Goal: Task Accomplishment & Management: Use online tool/utility

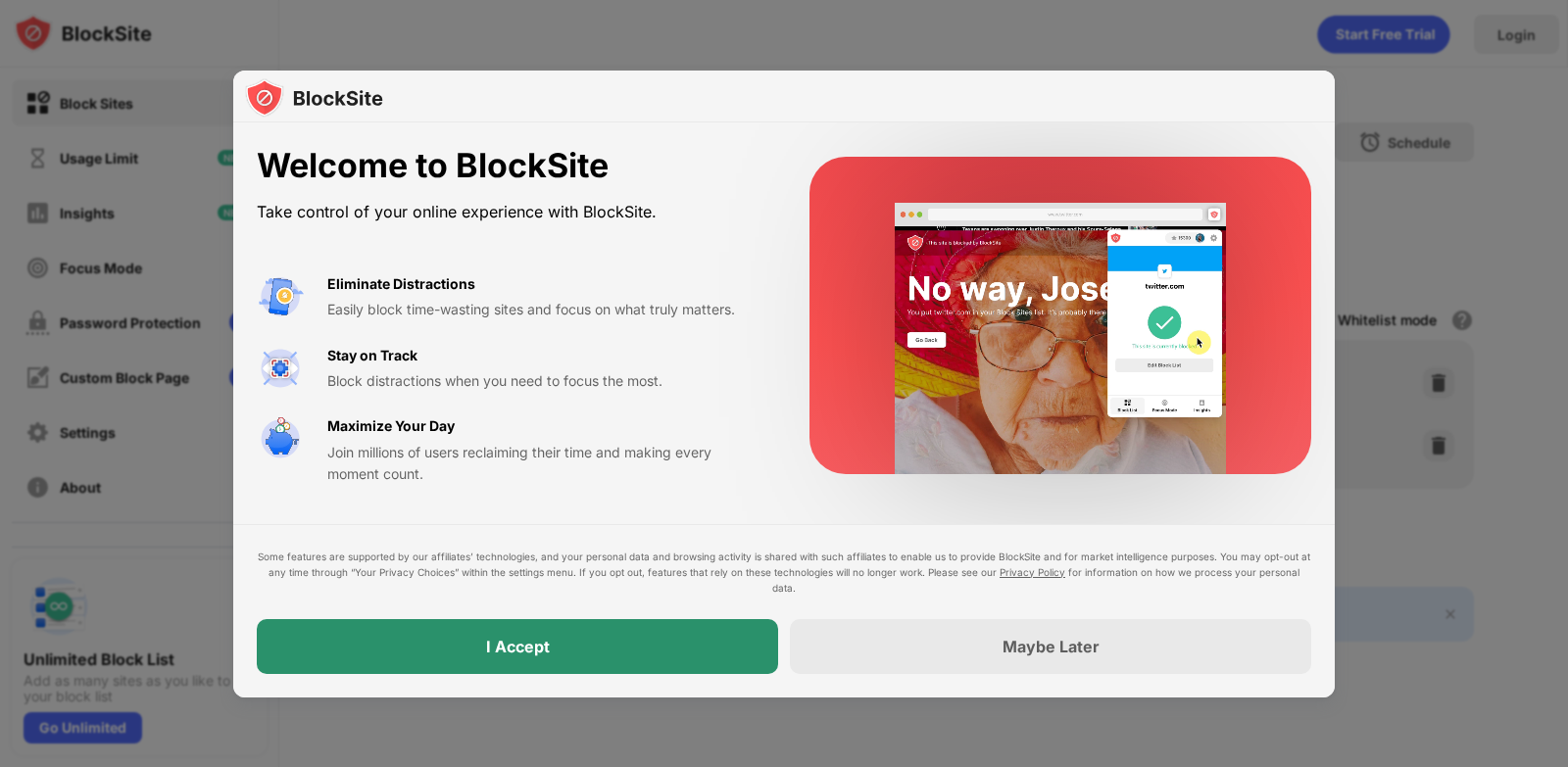
click at [470, 644] on div "I Accept" at bounding box center [517, 647] width 521 height 55
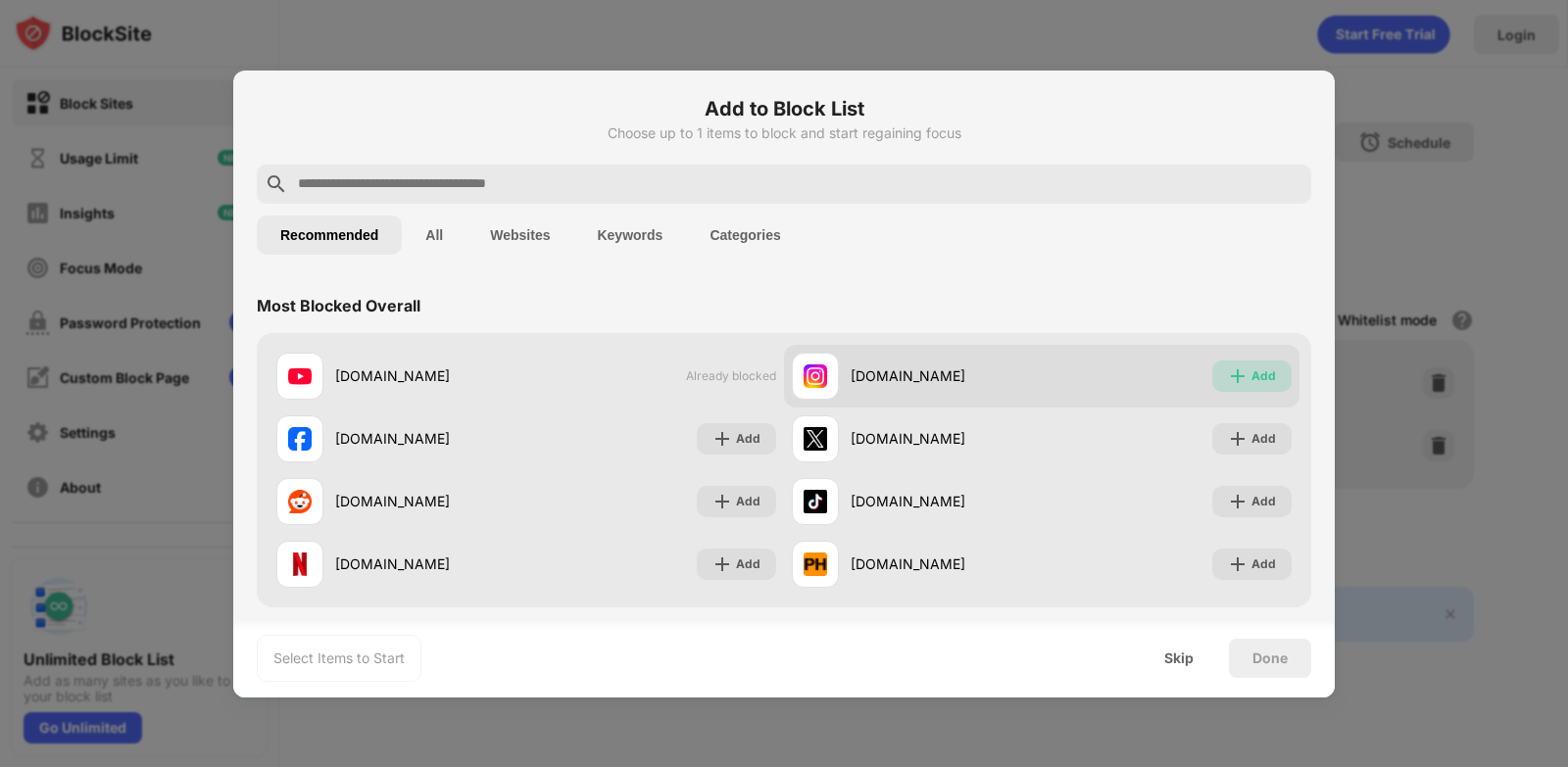
click at [1232, 366] on img at bounding box center [1238, 376] width 20 height 20
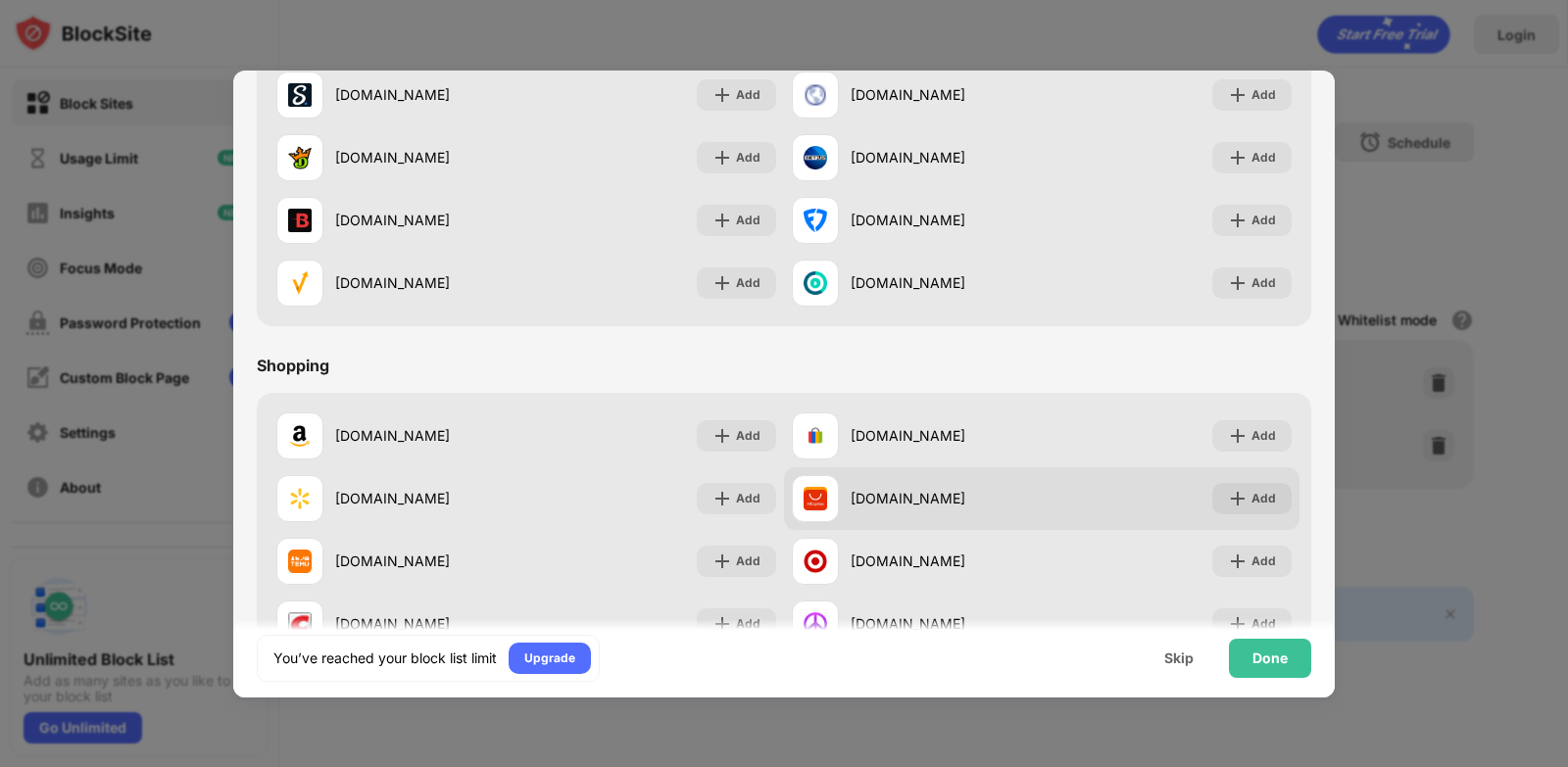
scroll to position [2053, 0]
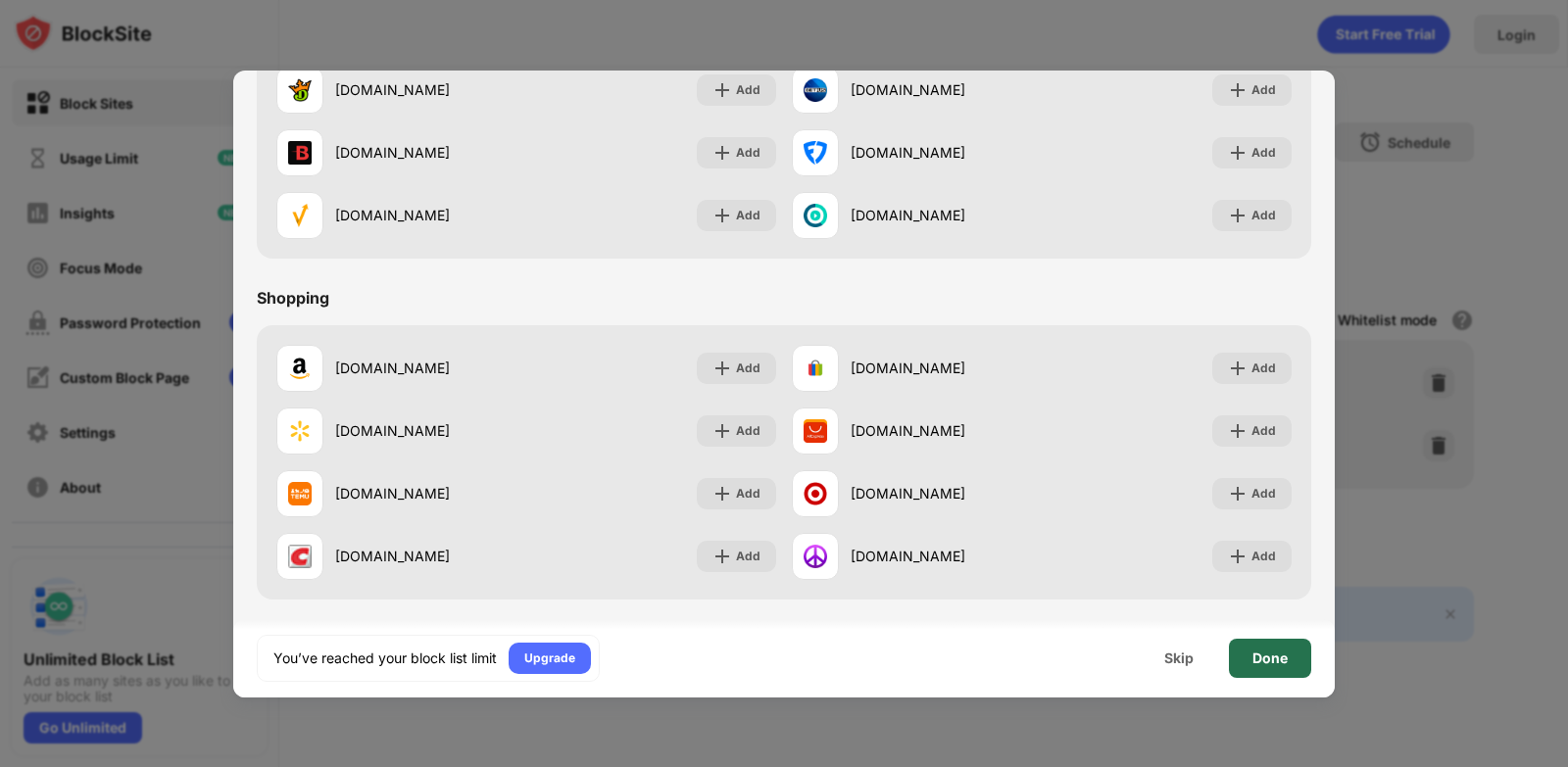
click at [1288, 668] on div "Done" at bounding box center [1271, 659] width 83 height 39
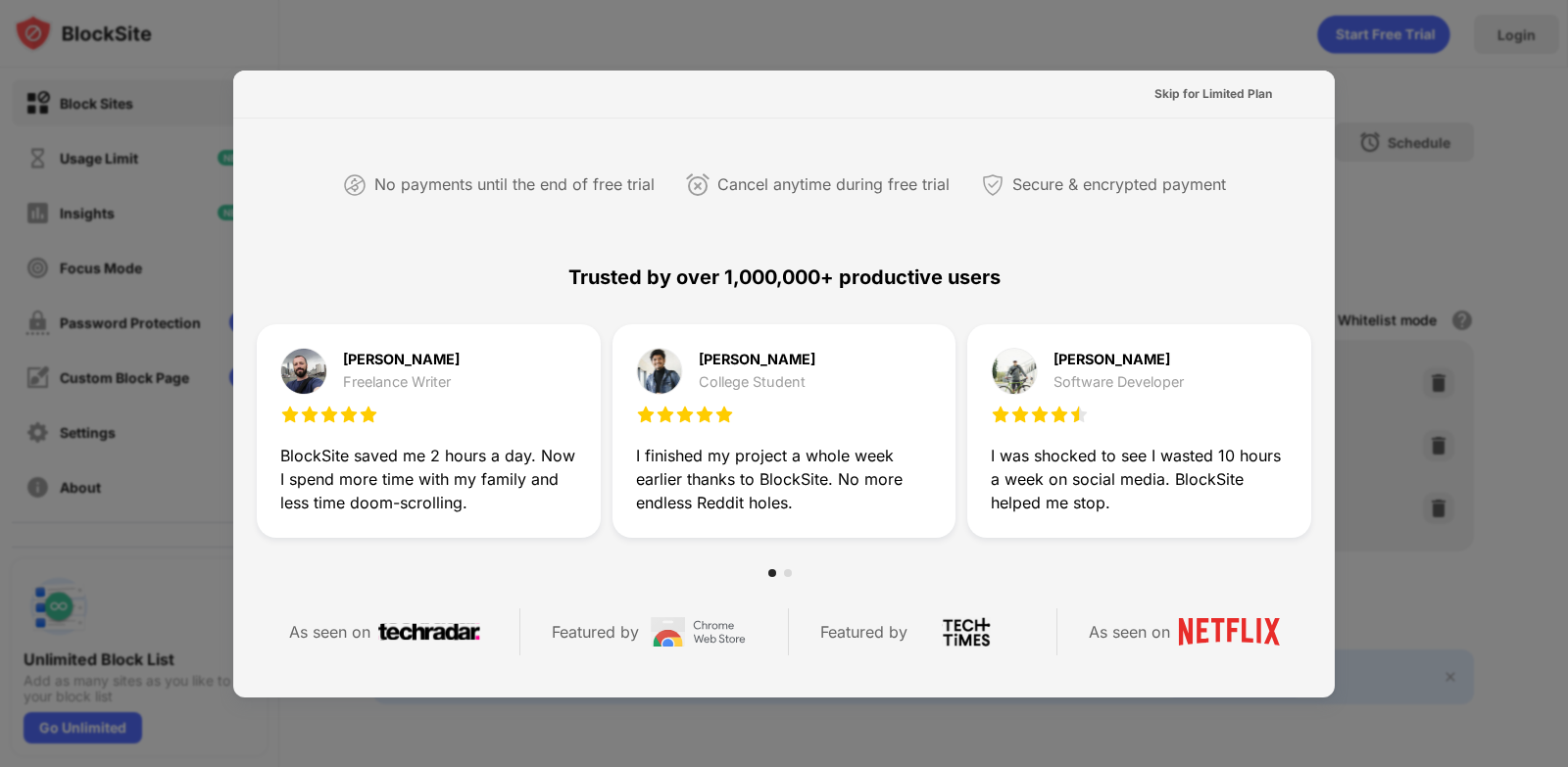
scroll to position [458, 0]
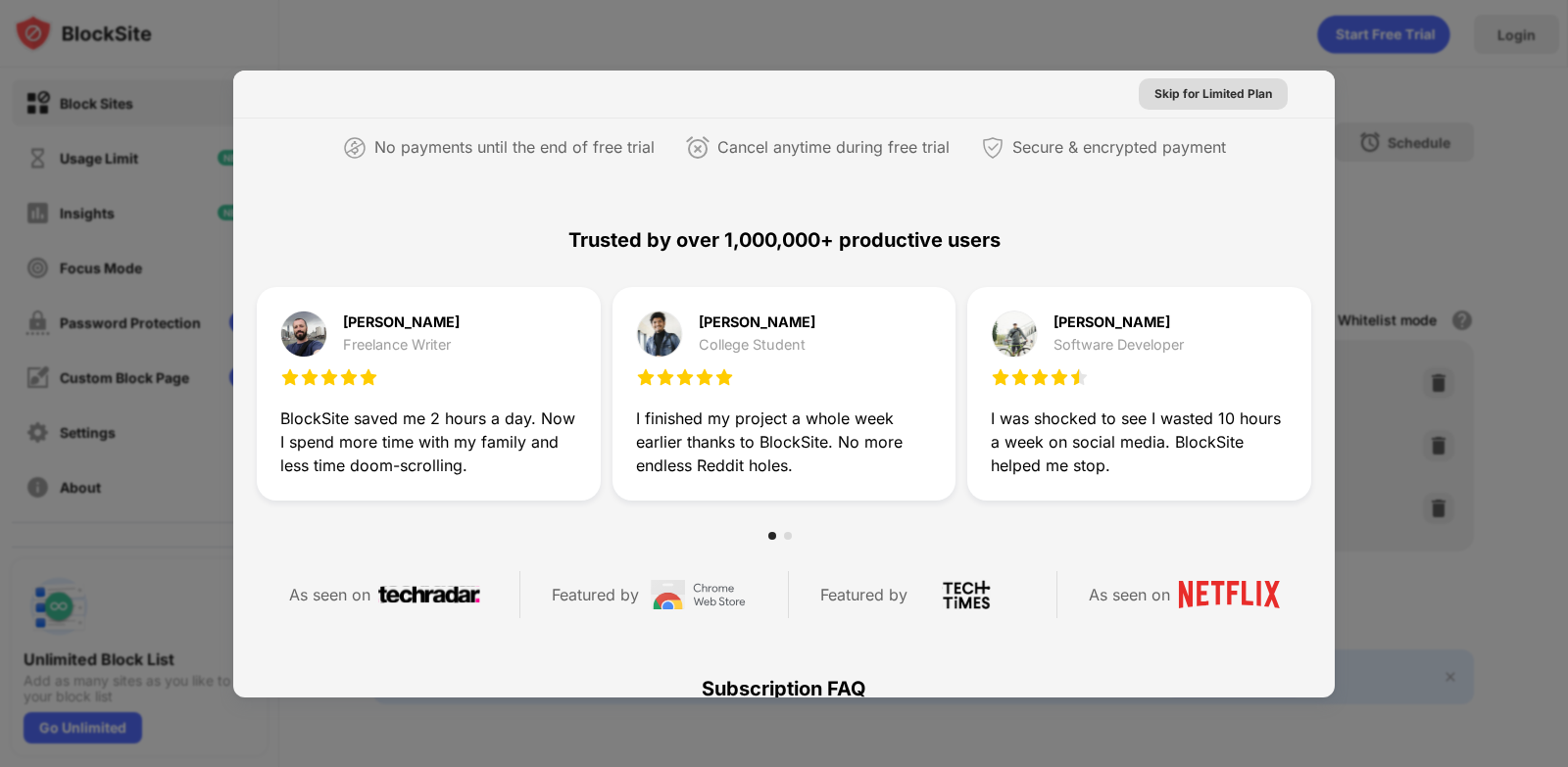
click at [1218, 101] on div "Skip for Limited Plan" at bounding box center [1212, 95] width 117 height 20
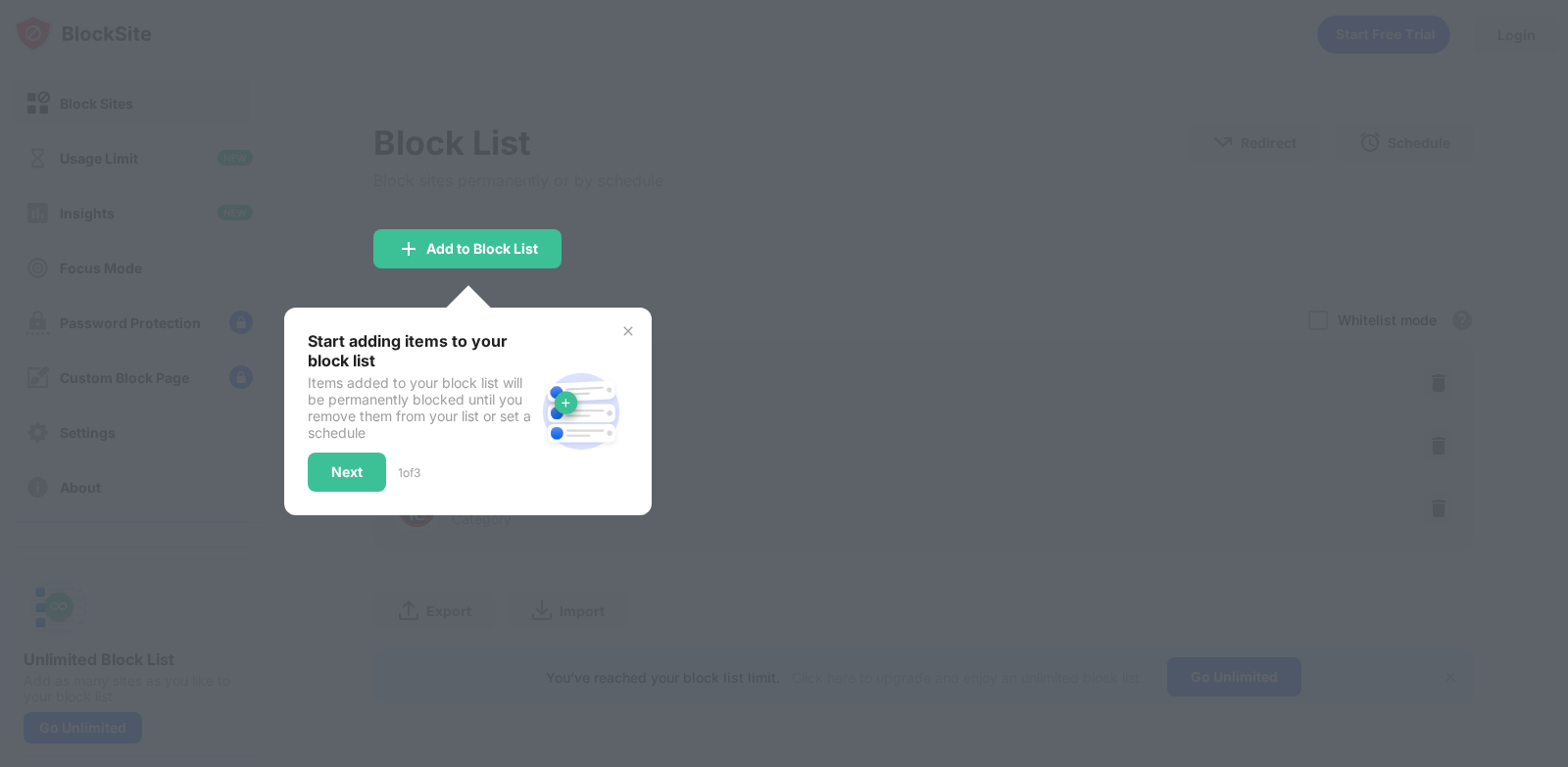
click at [660, 201] on div at bounding box center [784, 383] width 1568 height 767
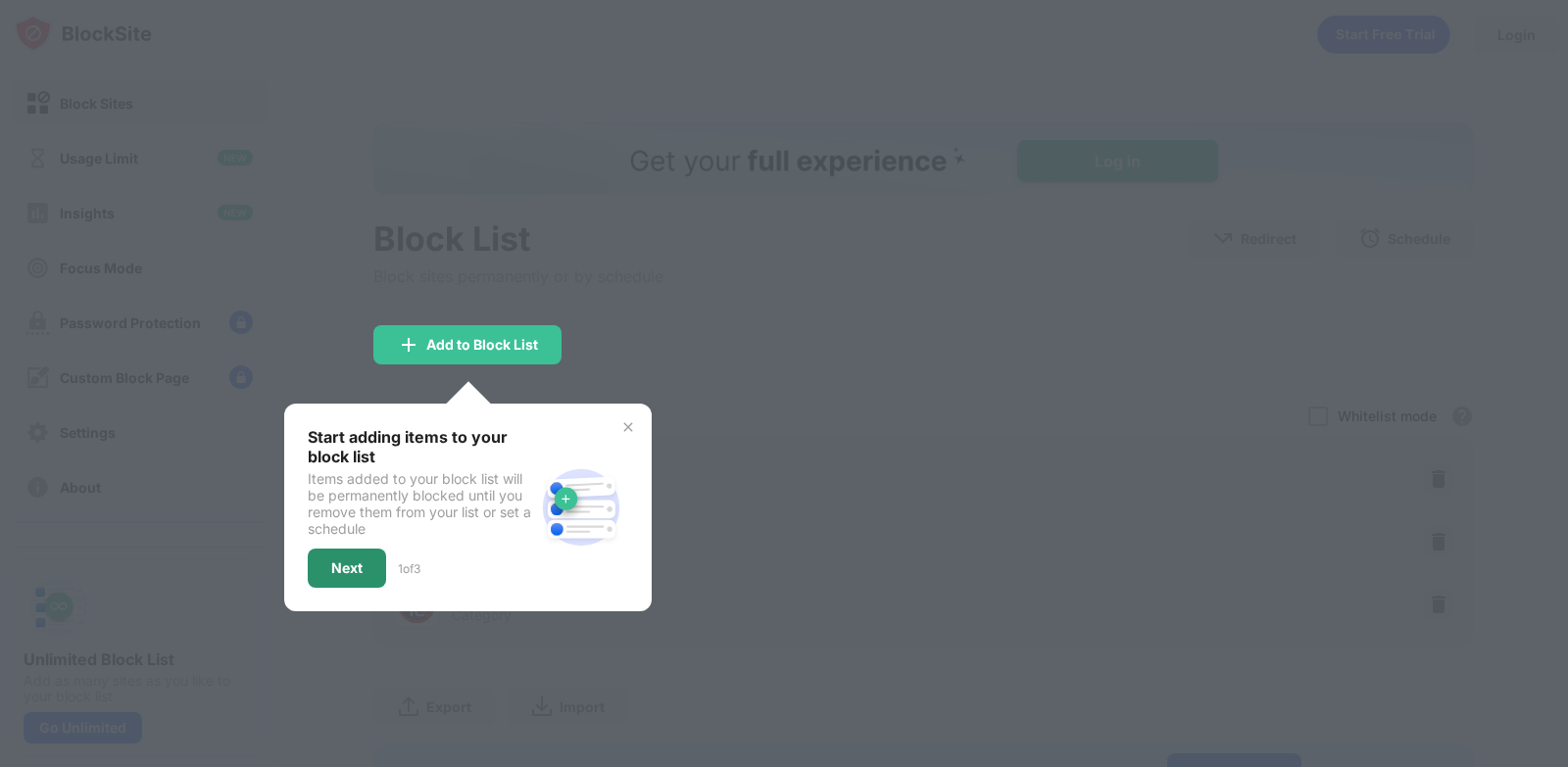
click at [356, 566] on div "Next" at bounding box center [347, 568] width 32 height 16
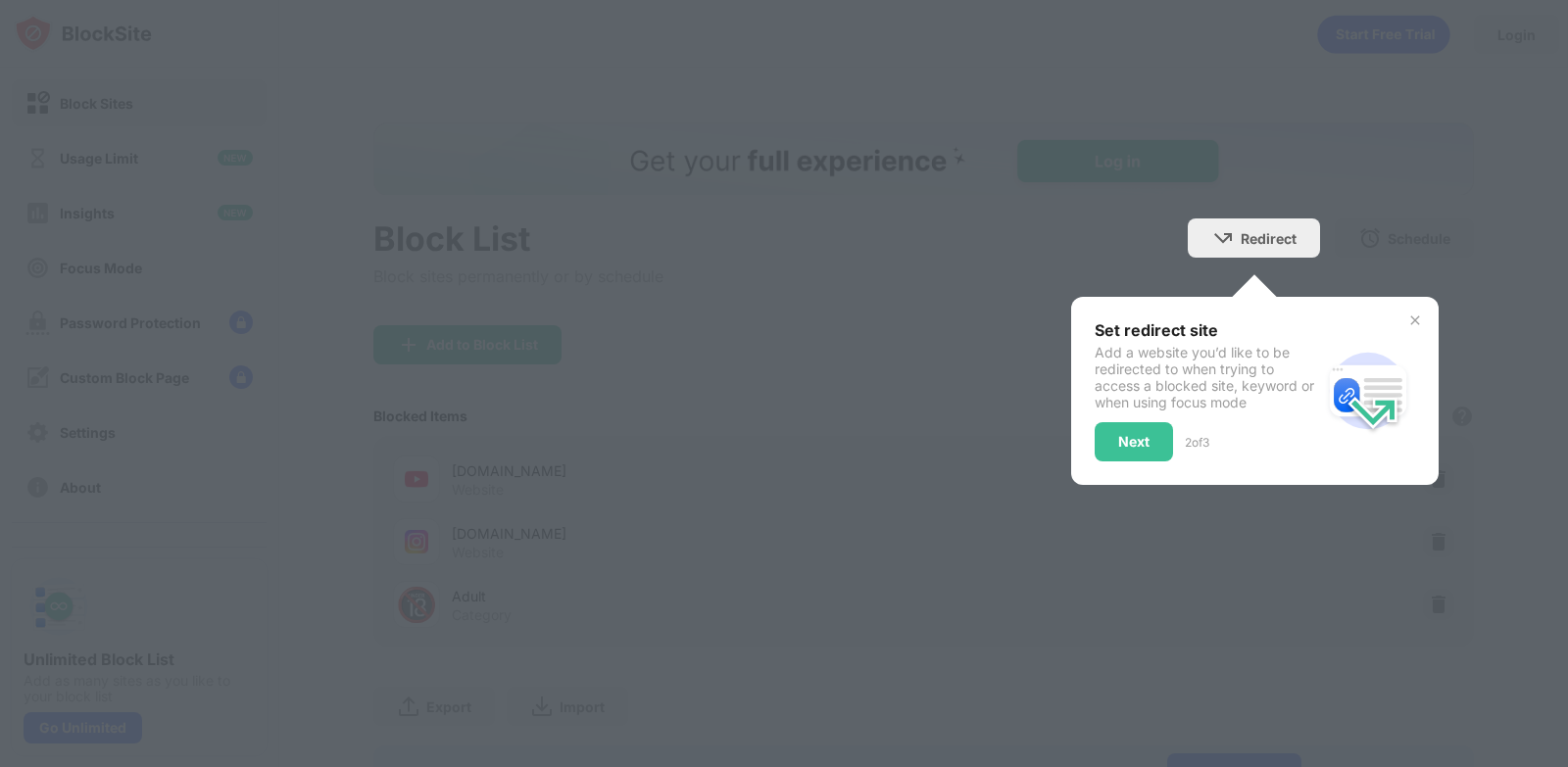
click at [1181, 317] on div "Set redirect site Add a website you’d like to be redirected to when trying to a…" at bounding box center [1254, 390] width 367 height 188
click at [1110, 430] on div "Next" at bounding box center [1134, 442] width 79 height 39
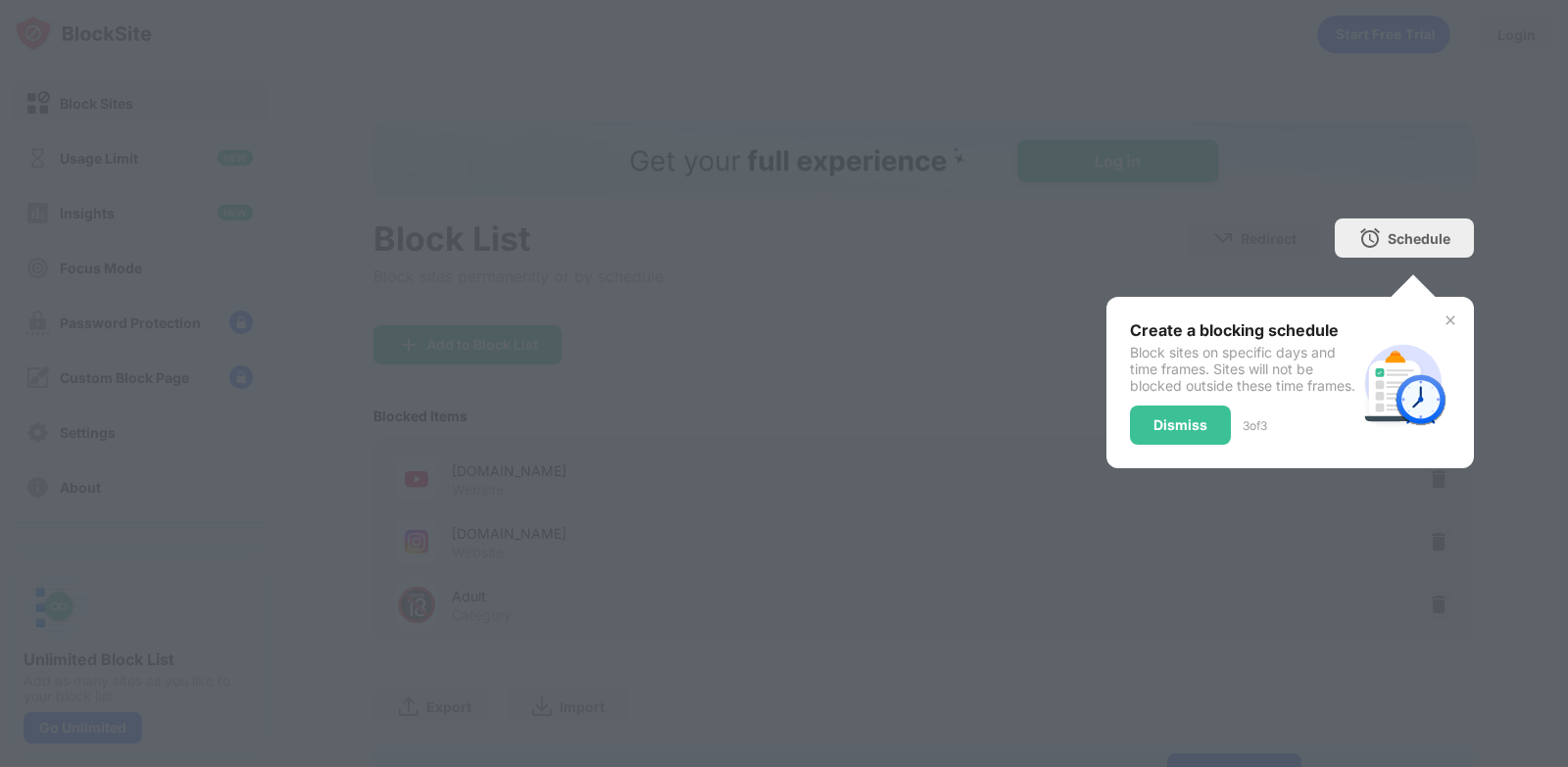
click at [1088, 423] on div at bounding box center [784, 383] width 1568 height 767
click at [1443, 315] on img at bounding box center [1451, 320] width 16 height 16
